Goal: Transaction & Acquisition: Download file/media

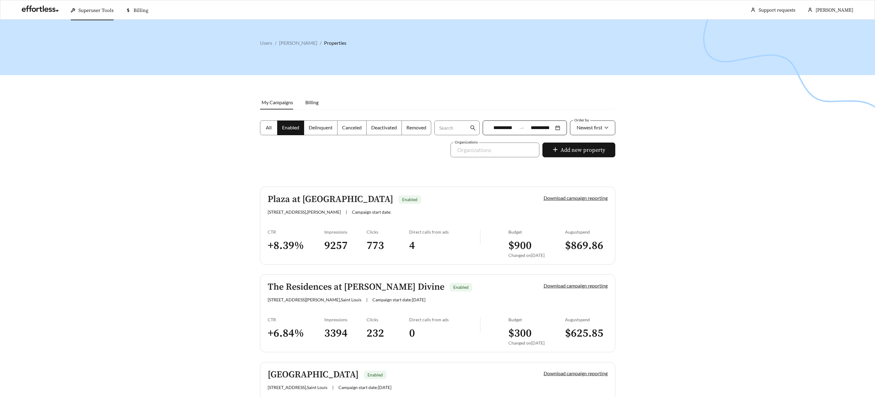
drag, startPoint x: 593, startPoint y: 129, endPoint x: 586, endPoint y: 128, distance: 6.8
click at [592, 129] on span "Newest first" at bounding box center [590, 127] width 26 height 6
click at [584, 158] on div "A-Z" at bounding box center [592, 162] width 46 height 10
click at [262, 128] on label "All" at bounding box center [268, 127] width 17 height 15
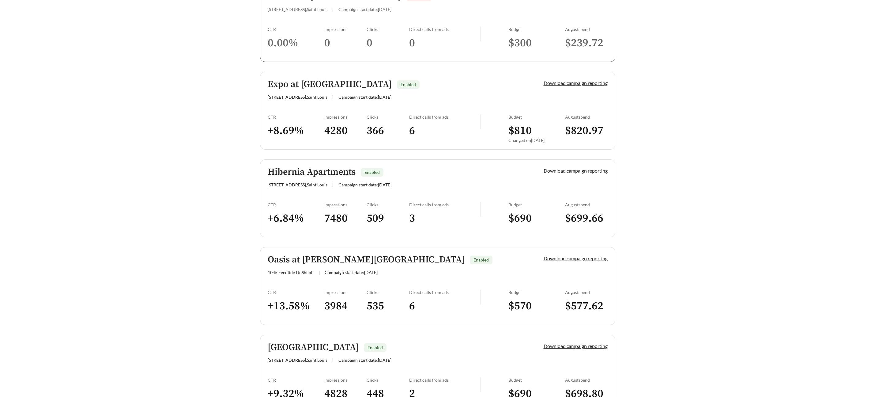
scroll to position [287, 0]
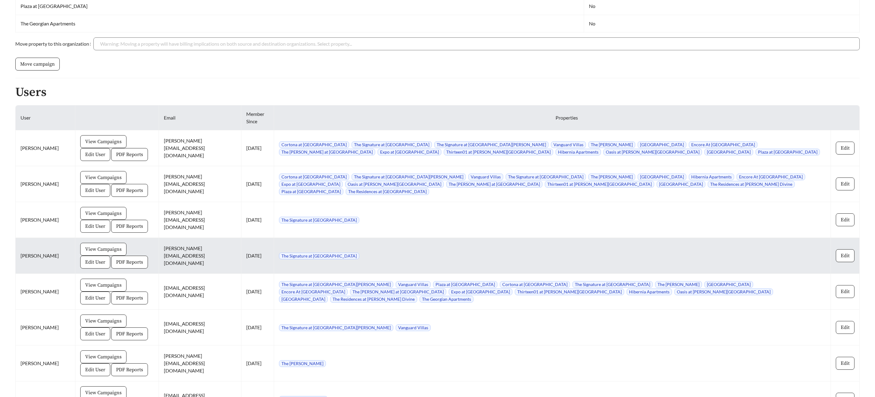
scroll to position [459, 0]
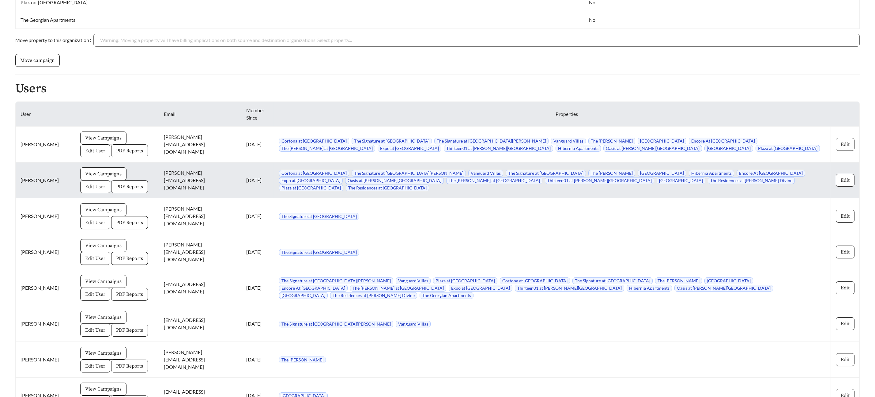
click at [851, 180] on button "Edit" at bounding box center [845, 180] width 19 height 13
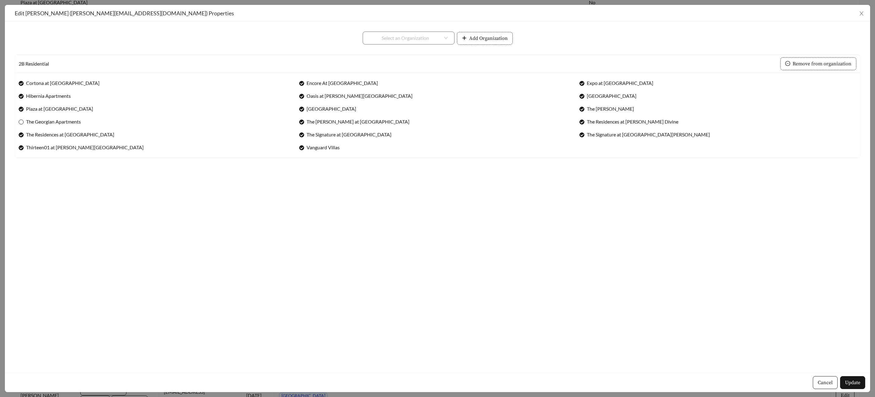
click at [28, 122] on span "The Georgian Apartments" at bounding box center [54, 121] width 60 height 7
click at [304, 83] on span "Encore At [GEOGRAPHIC_DATA]" at bounding box center [342, 82] width 76 height 7
click at [352, 196] on div "**********" at bounding box center [438, 197] width 846 height 331
click at [851, 378] on button "Update" at bounding box center [852, 382] width 25 height 13
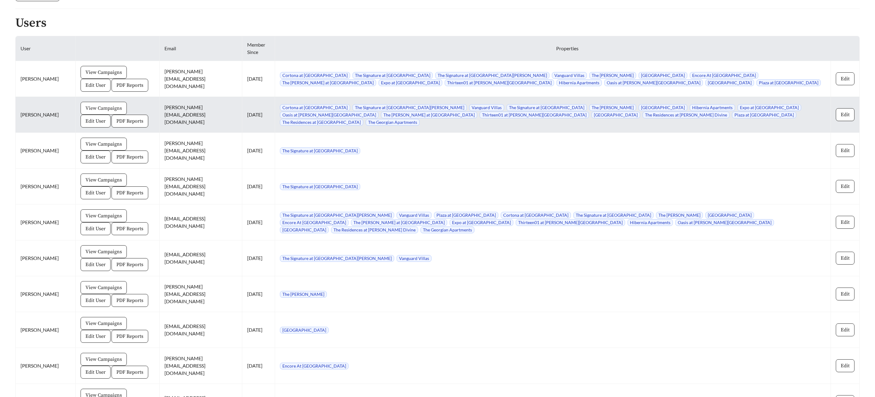
scroll to position [522, 0]
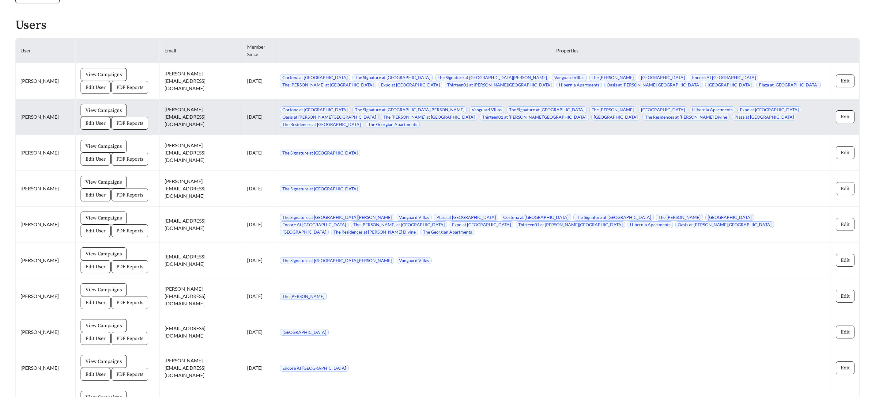
click at [85, 107] on span "View Campaigns" at bounding box center [103, 110] width 36 height 7
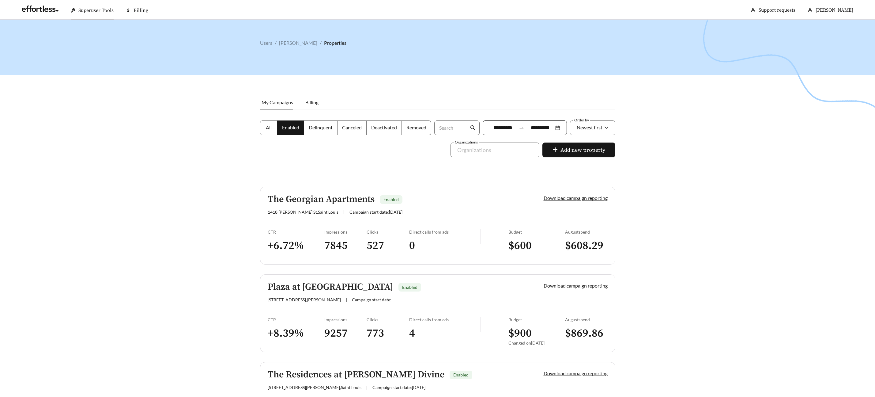
drag, startPoint x: 264, startPoint y: 128, endPoint x: 265, endPoint y: 133, distance: 5.3
click at [264, 128] on label "All" at bounding box center [268, 127] width 17 height 15
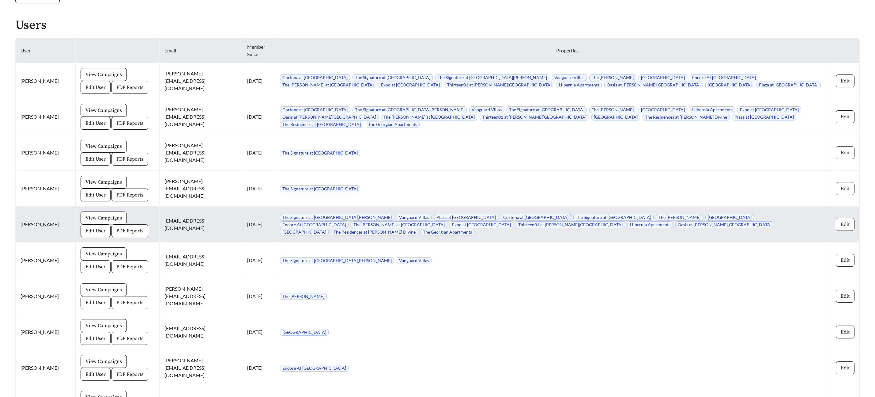
scroll to position [524, 0]
click at [849, 221] on span "Edit" at bounding box center [845, 222] width 9 height 7
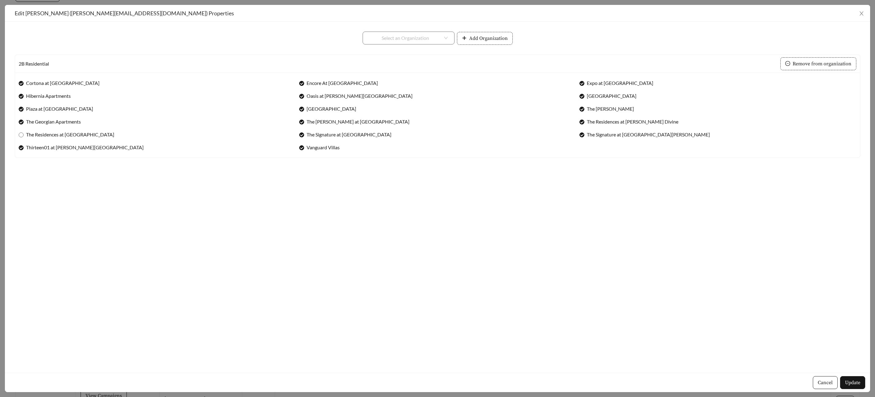
click at [315, 84] on span "Encore At [GEOGRAPHIC_DATA]" at bounding box center [342, 82] width 76 height 7
click at [865, 387] on div "Cancel Update" at bounding box center [437, 381] width 865 height 19
click at [862, 385] on button "Update" at bounding box center [852, 382] width 25 height 13
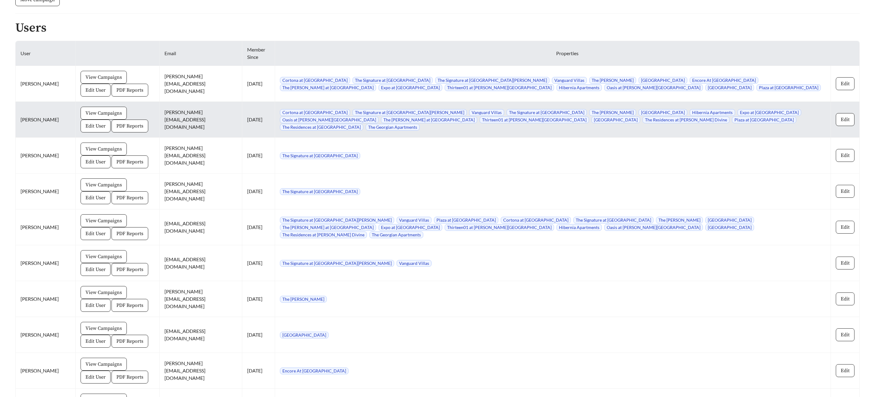
scroll to position [507, 0]
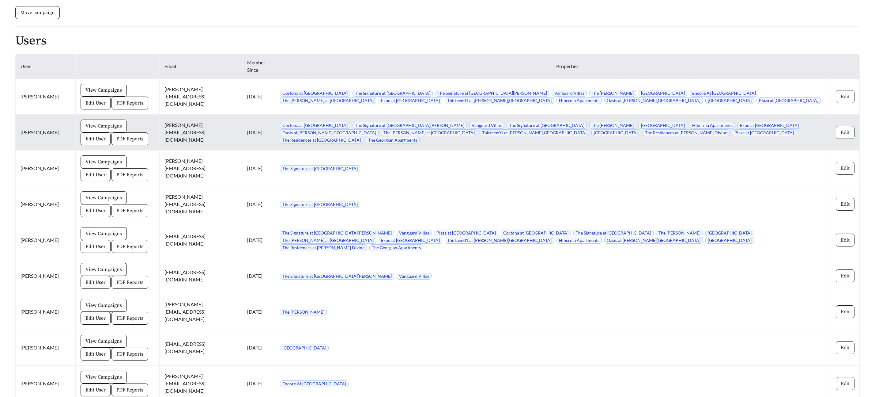
click at [85, 126] on span "View Campaigns" at bounding box center [103, 125] width 36 height 7
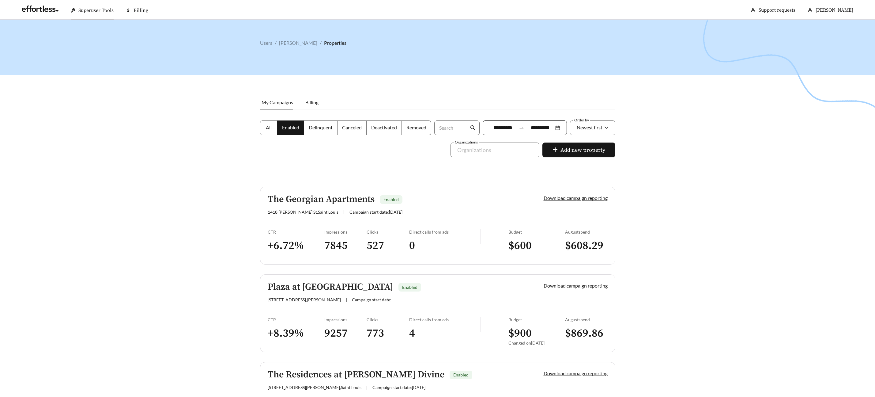
drag, startPoint x: 269, startPoint y: 125, endPoint x: 315, endPoint y: 125, distance: 46.2
click at [269, 125] on span "All" at bounding box center [269, 127] width 6 height 6
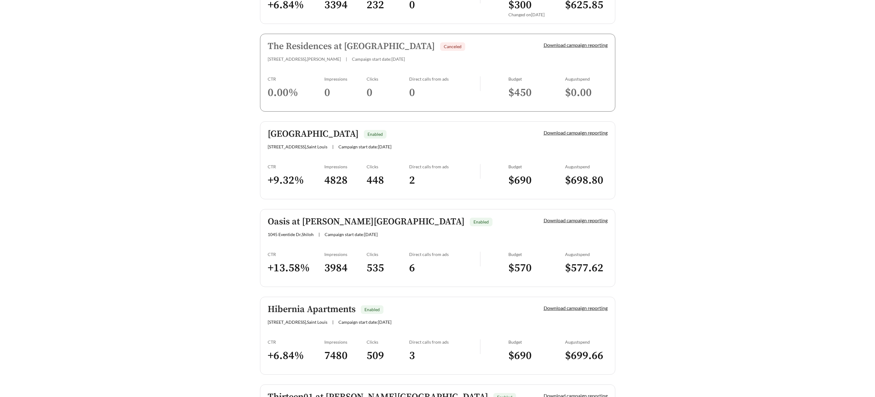
scroll to position [414, 0]
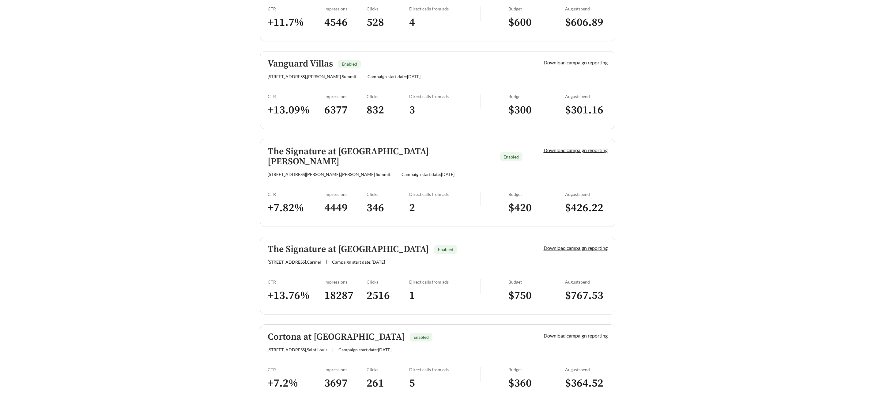
scroll to position [1213, 0]
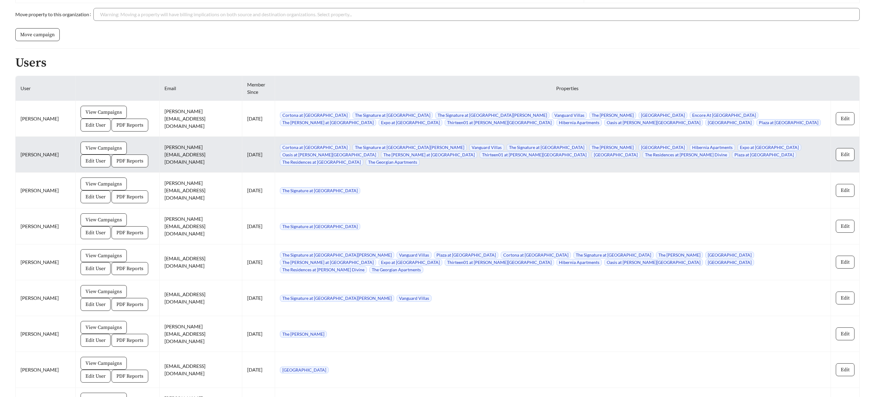
scroll to position [499, 0]
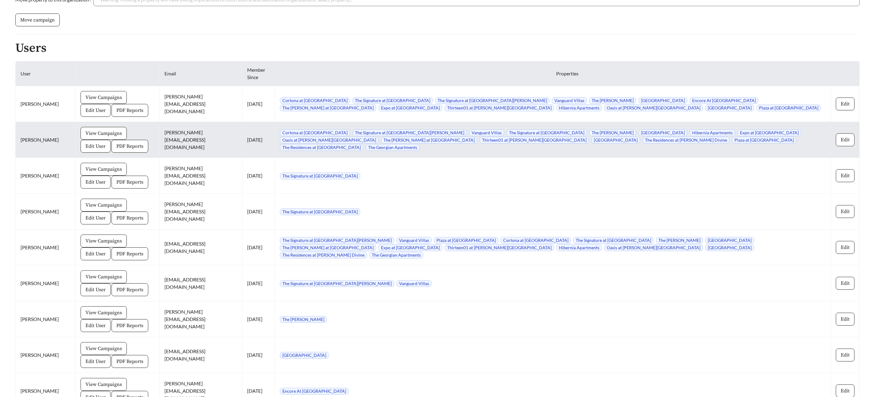
click at [842, 138] on span "Edit" at bounding box center [845, 139] width 9 height 7
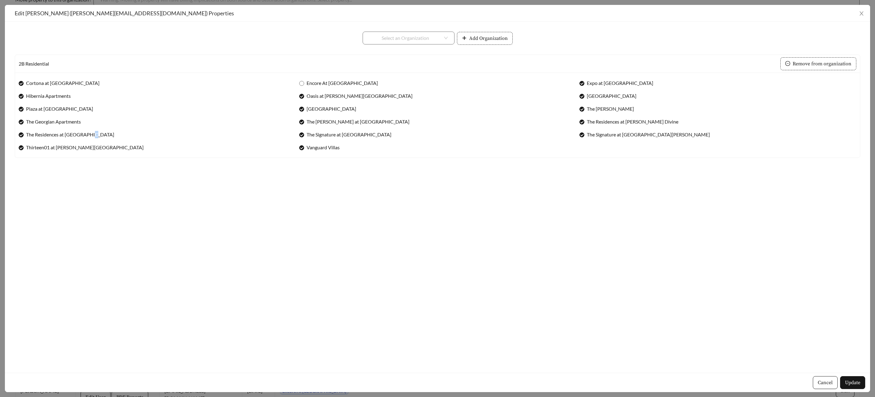
click at [91, 137] on span "The Residences at [GEOGRAPHIC_DATA]" at bounding box center [70, 134] width 93 height 7
click at [25, 136] on span "The Residences at [GEOGRAPHIC_DATA]" at bounding box center [70, 134] width 93 height 7
click at [851, 387] on button "Update" at bounding box center [852, 382] width 25 height 13
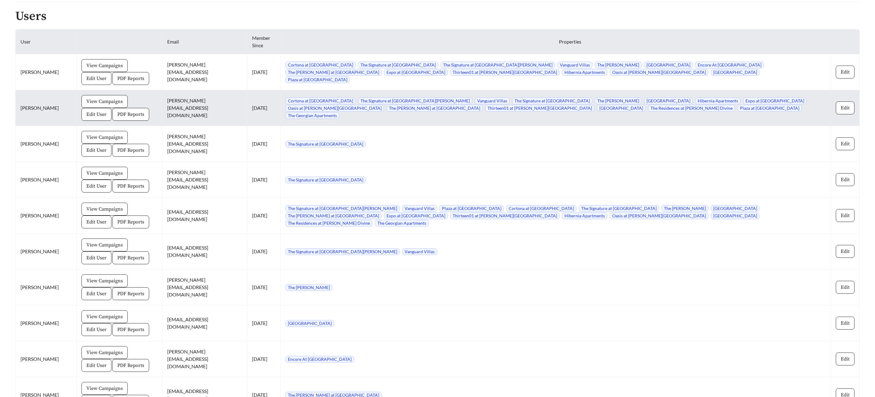
scroll to position [527, 0]
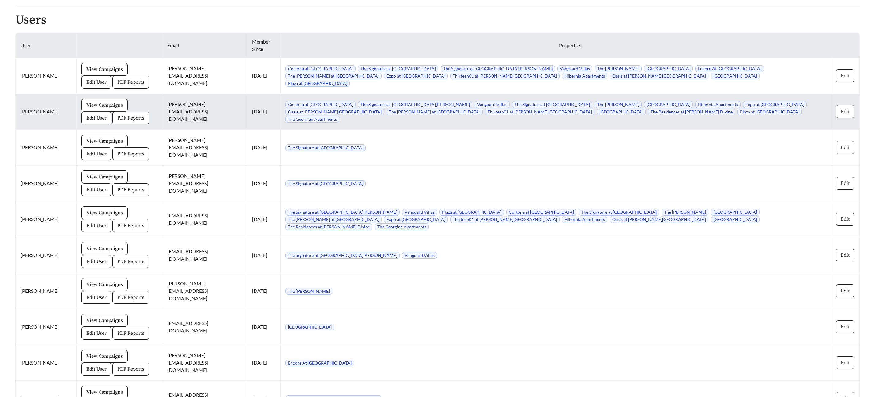
click at [86, 106] on span "View Campaigns" at bounding box center [104, 104] width 36 height 7
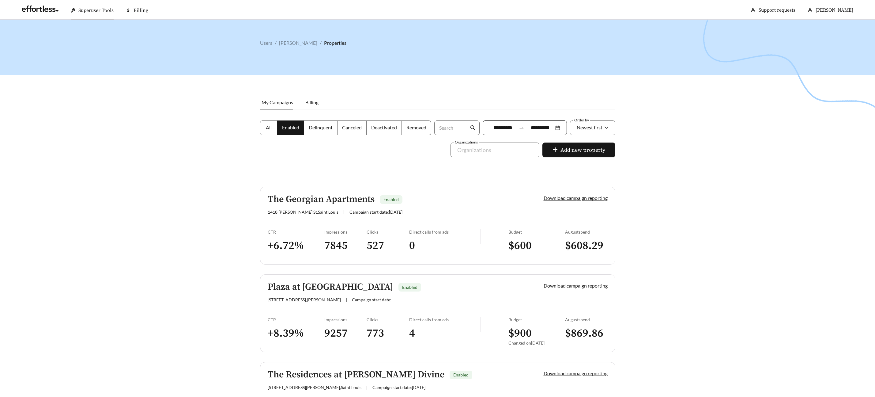
click at [267, 127] on span "All" at bounding box center [269, 127] width 6 height 6
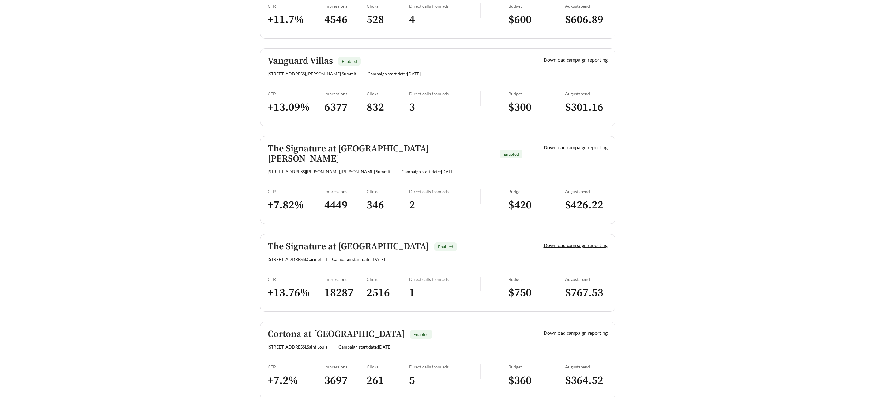
scroll to position [1126, 0]
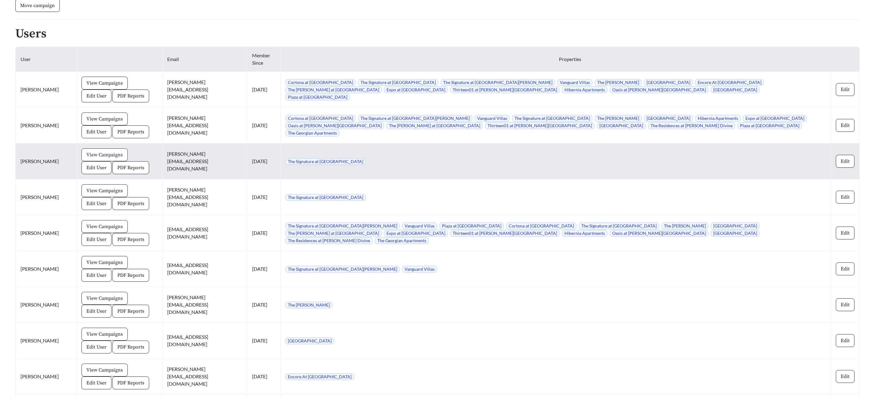
scroll to position [514, 0]
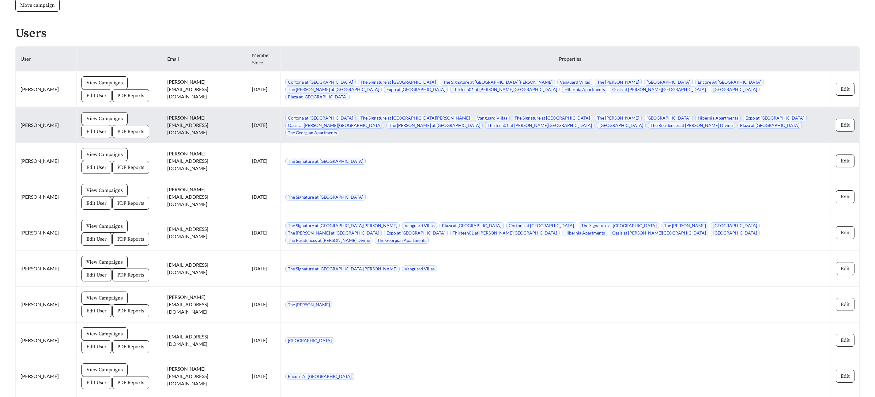
click at [117, 134] on span "PDF Reports" at bounding box center [130, 131] width 27 height 7
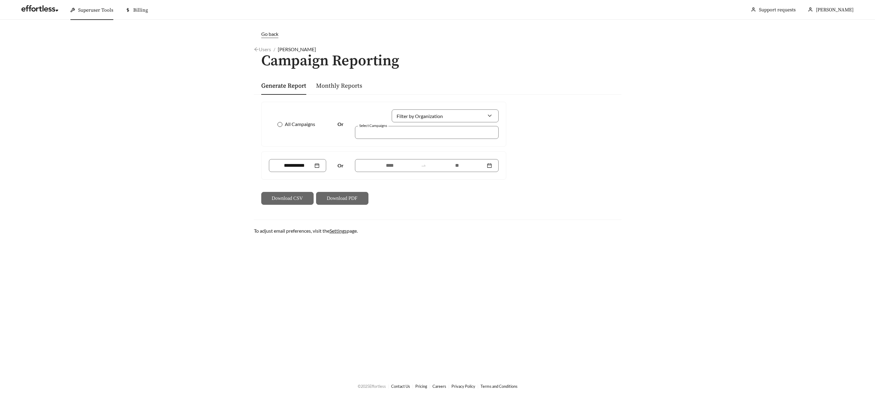
click at [282, 126] on span at bounding box center [279, 124] width 5 height 5
click at [370, 134] on div at bounding box center [423, 132] width 130 height 8
click at [489, 113] on div at bounding box center [445, 115] width 107 height 13
drag, startPoint x: 282, startPoint y: 123, endPoint x: 345, endPoint y: 122, distance: 63.7
click at [282, 123] on span at bounding box center [279, 124] width 5 height 5
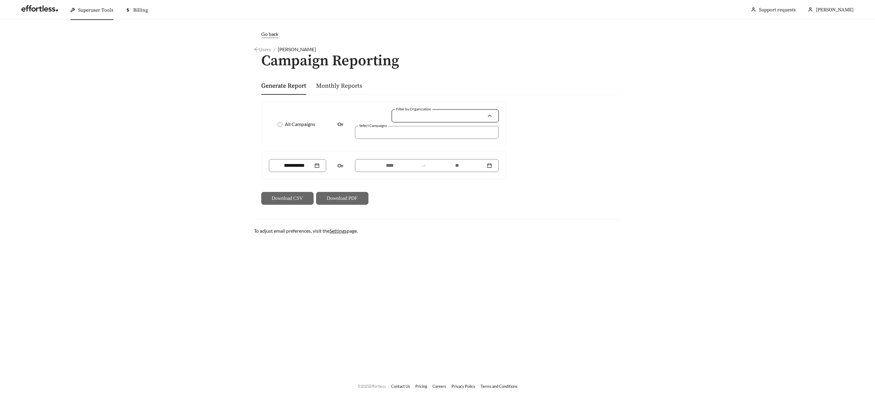
click at [427, 119] on input "Filter by Organization" at bounding box center [442, 116] width 89 height 12
click at [403, 128] on span "2B Residential" at bounding box center [413, 129] width 30 height 6
click at [394, 134] on div at bounding box center [423, 132] width 130 height 8
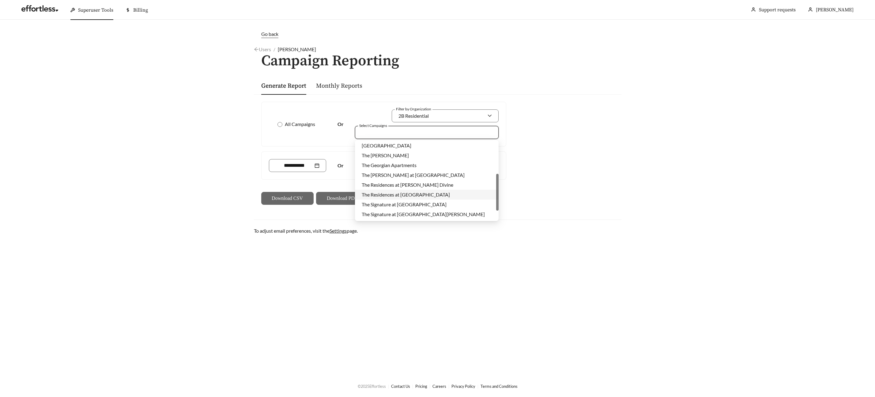
scroll to position [69, 0]
click at [390, 165] on span "The Georgian Apartments" at bounding box center [389, 166] width 55 height 6
click at [322, 151] on div "All Campaigns Or Filter by Organization 2B Residential Select Campaigns The Geo…" at bounding box center [384, 153] width 250 height 103
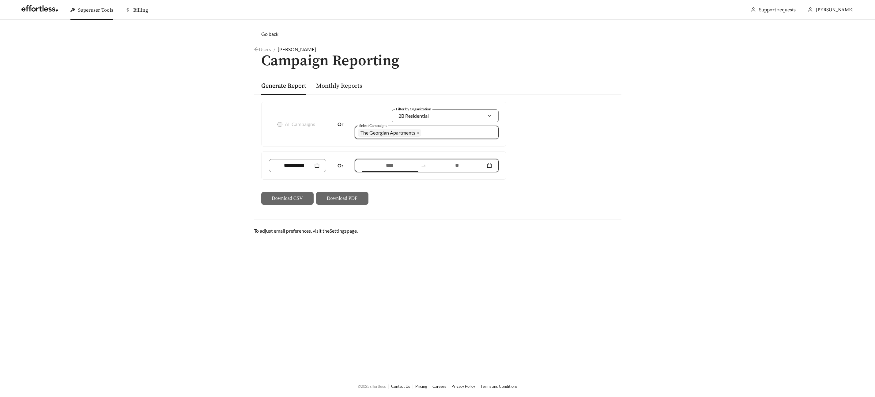
click at [381, 164] on input at bounding box center [390, 165] width 57 height 7
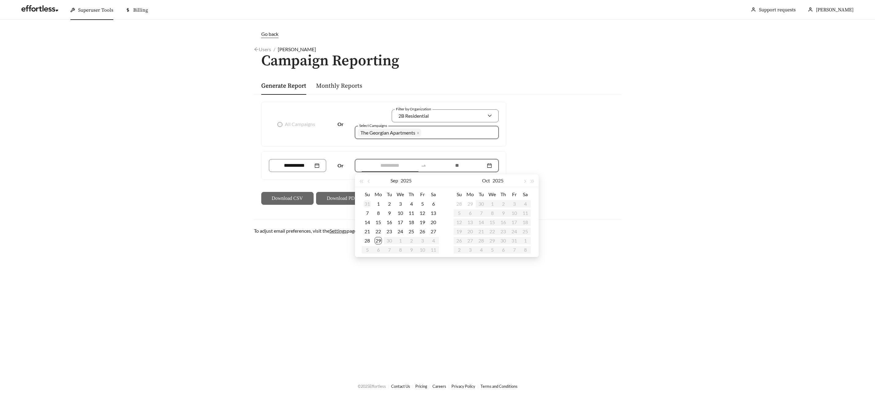
type input "**********"
click at [368, 180] on span "button" at bounding box center [369, 181] width 3 height 3
type input "**********"
click at [411, 241] on div "28" at bounding box center [411, 240] width 7 height 7
type input "**********"
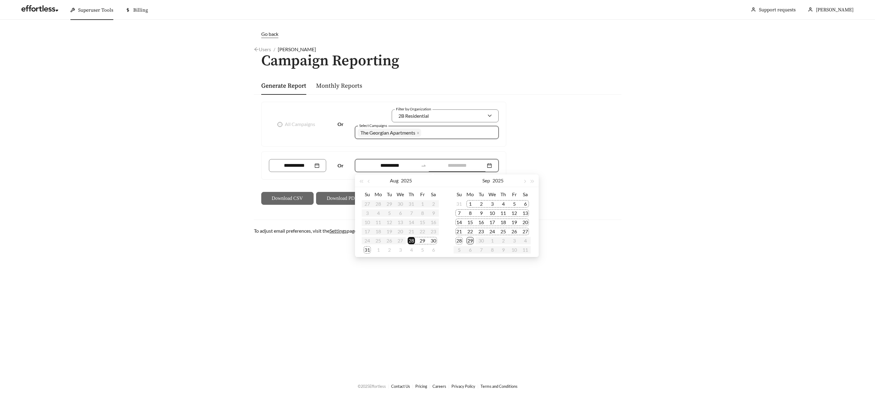
type input "**********"
click at [469, 239] on div "29" at bounding box center [469, 240] width 7 height 7
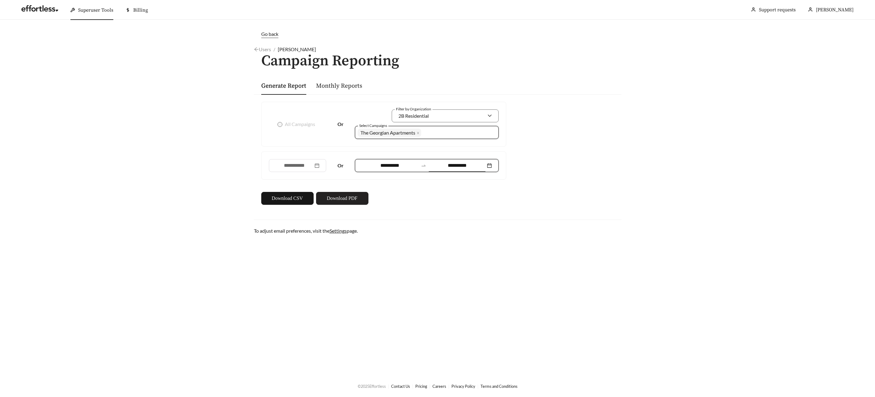
drag, startPoint x: 353, startPoint y: 196, endPoint x: 391, endPoint y: 184, distance: 40.2
click at [354, 196] on span "Download PDF" at bounding box center [342, 197] width 31 height 7
